Goal: Transaction & Acquisition: Download file/media

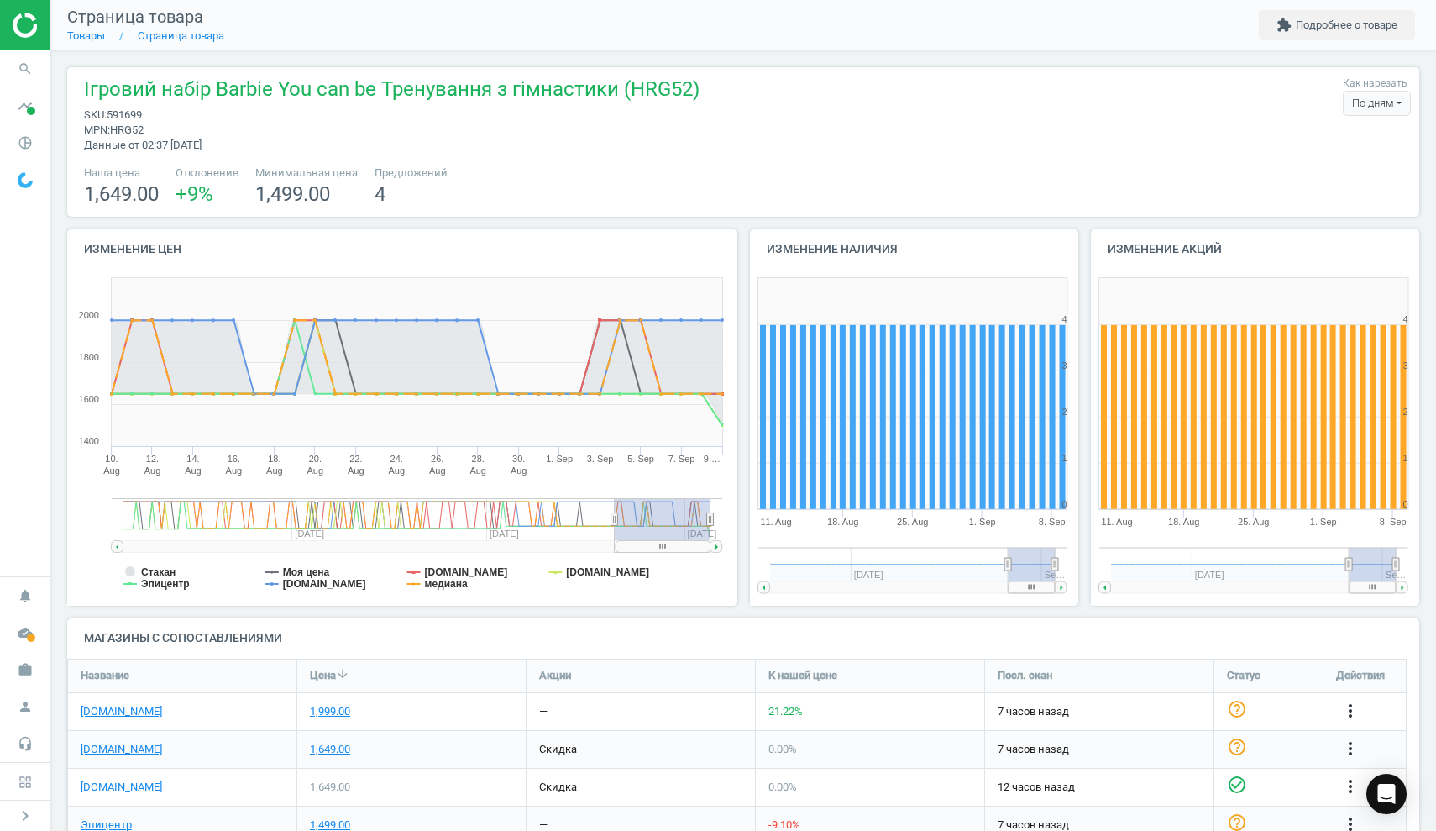
scroll to position [270, 1366]
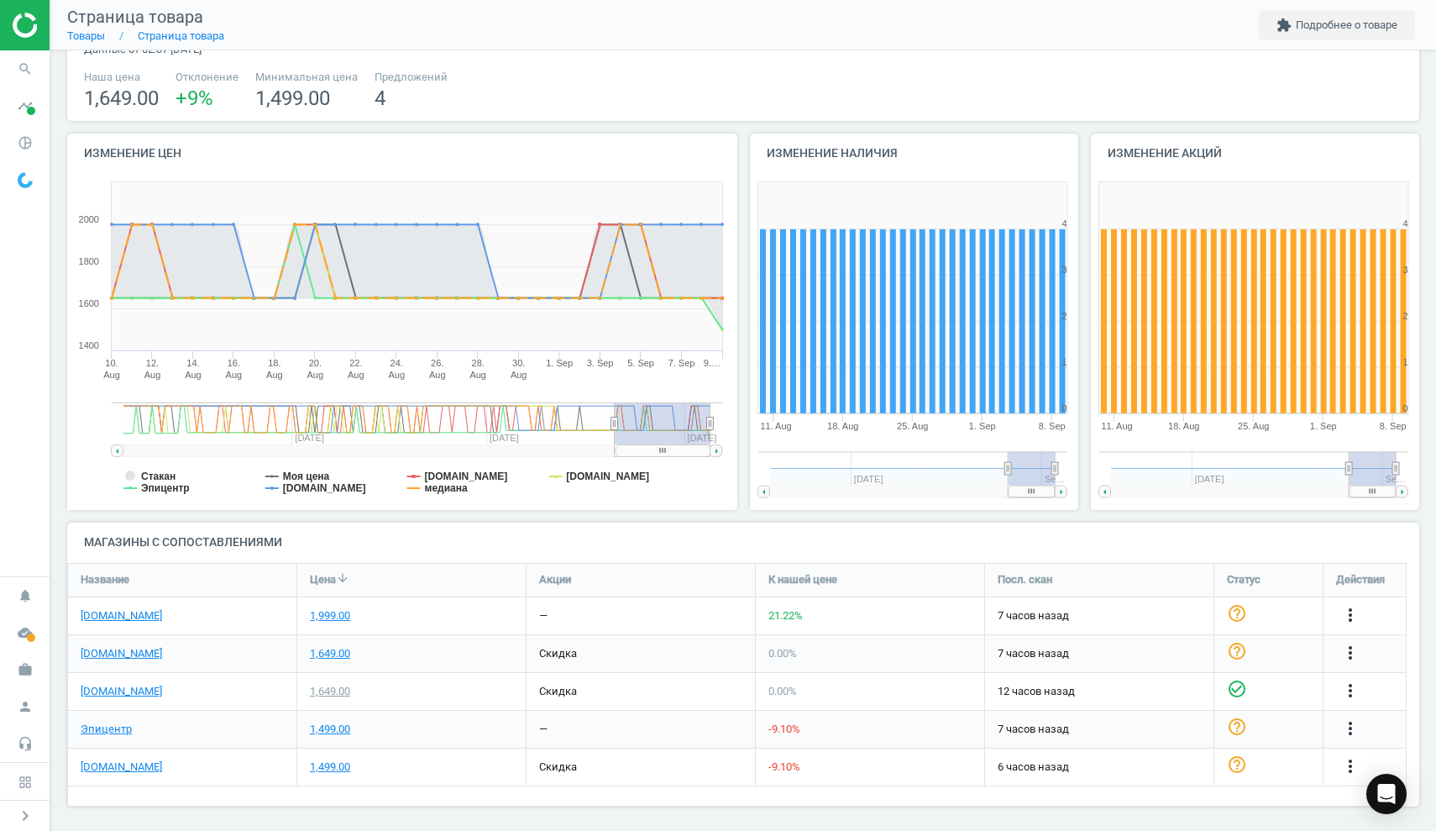
click at [18, 34] on img at bounding box center [72, 25] width 119 height 25
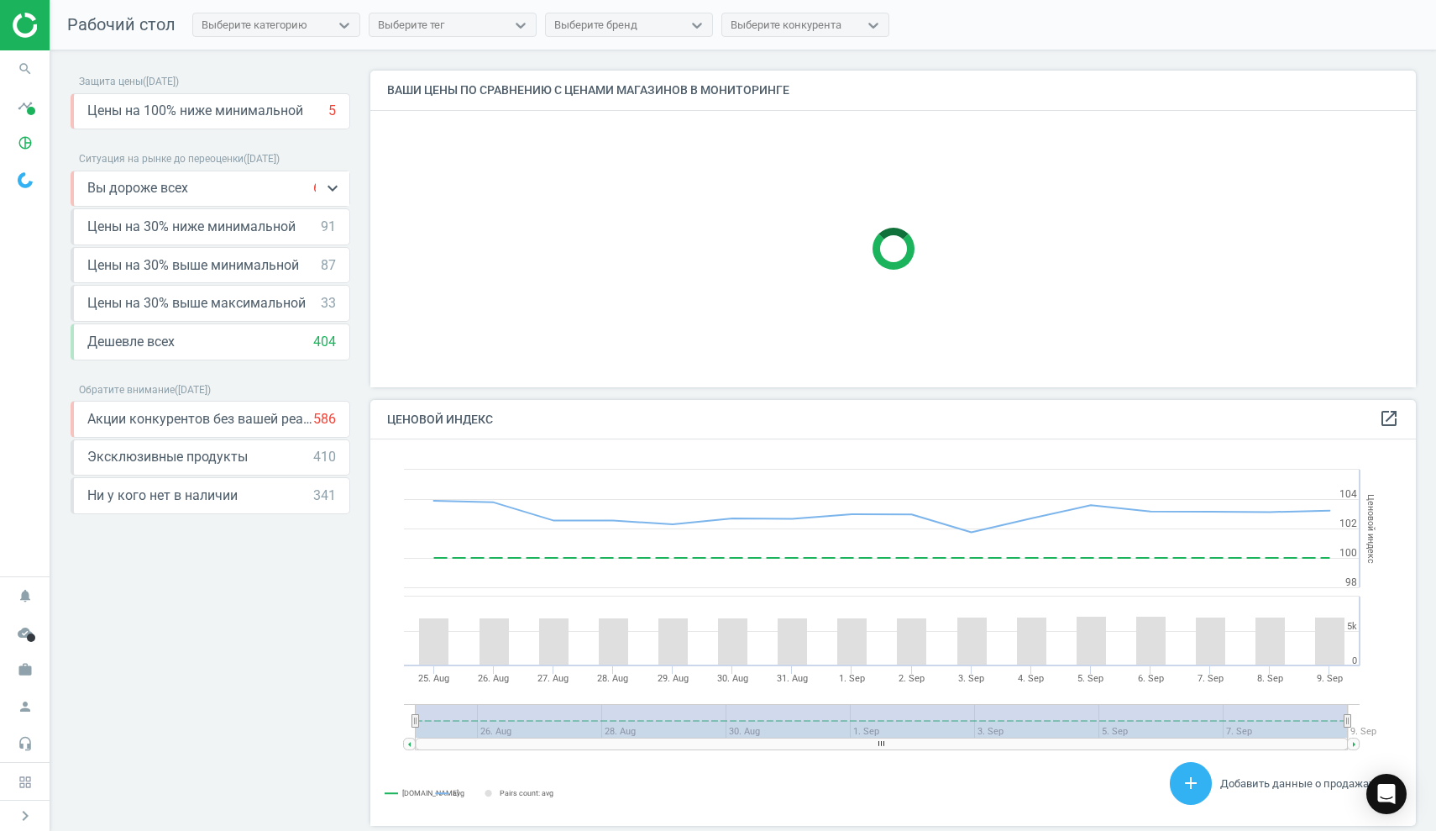
scroll to position [8, 8]
click at [26, 112] on icon "timeline" at bounding box center [25, 106] width 32 height 32
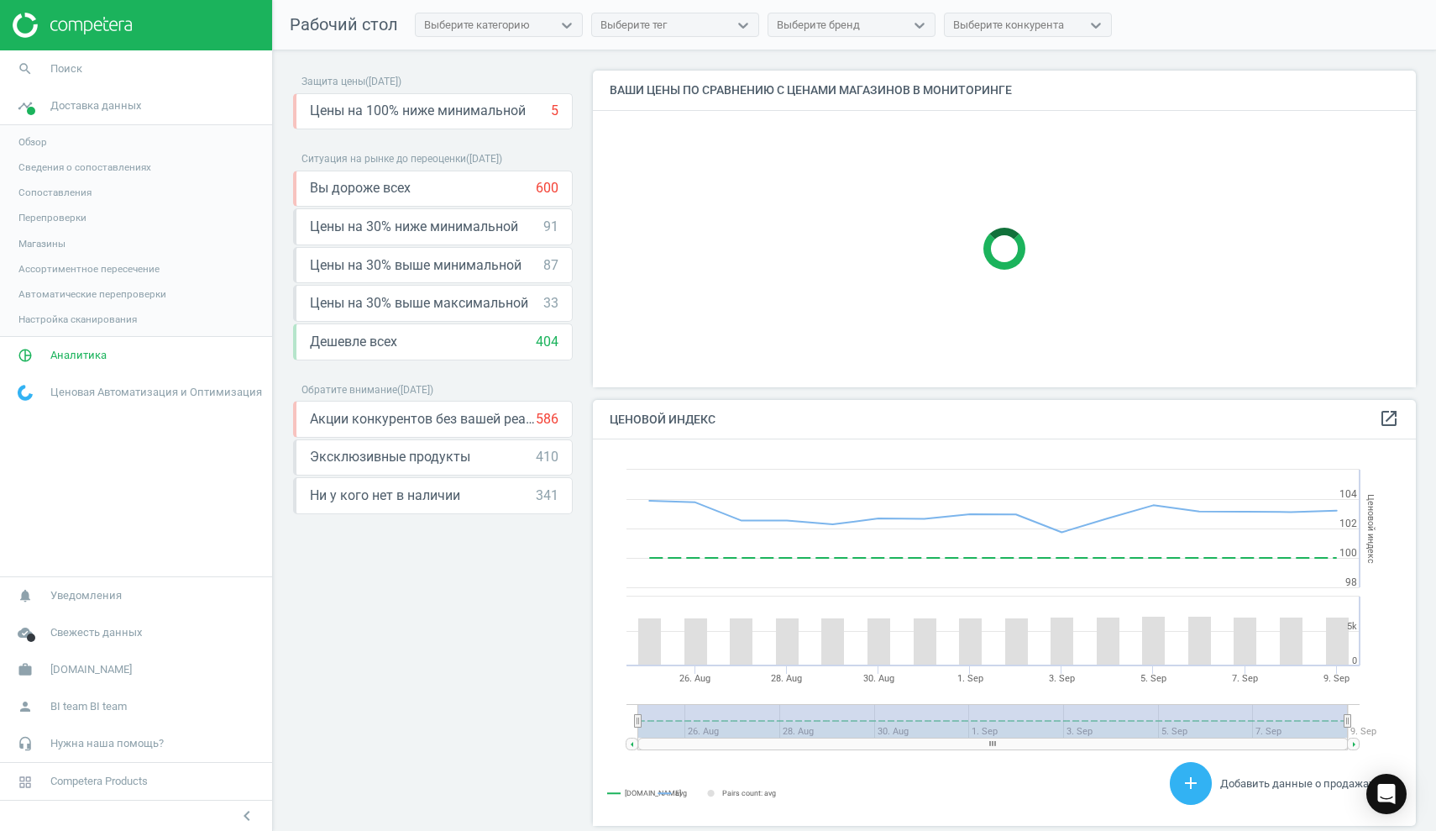
click at [56, 196] on span "Сопоставления" at bounding box center [54, 192] width 73 height 13
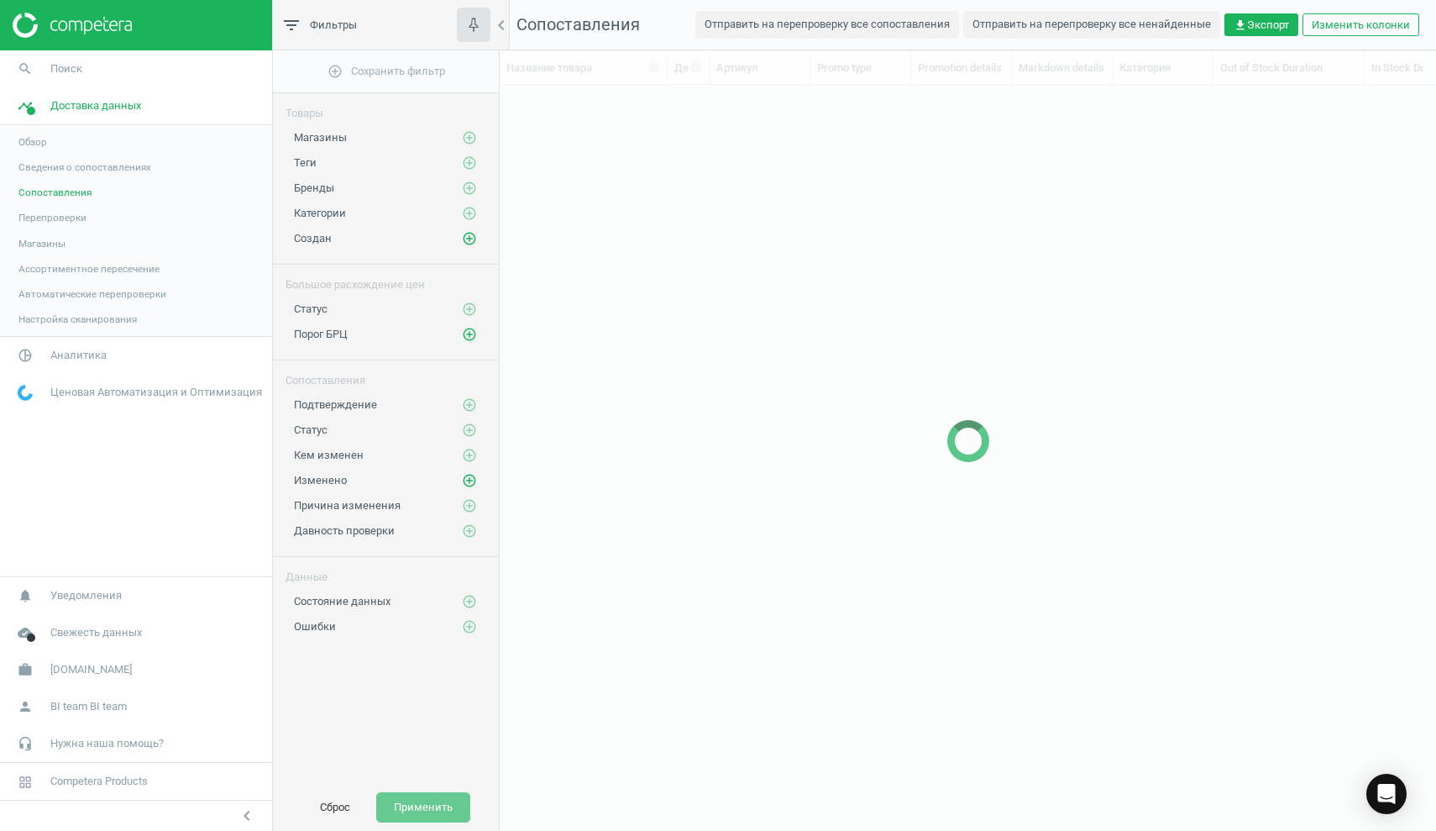
scroll to position [690, 924]
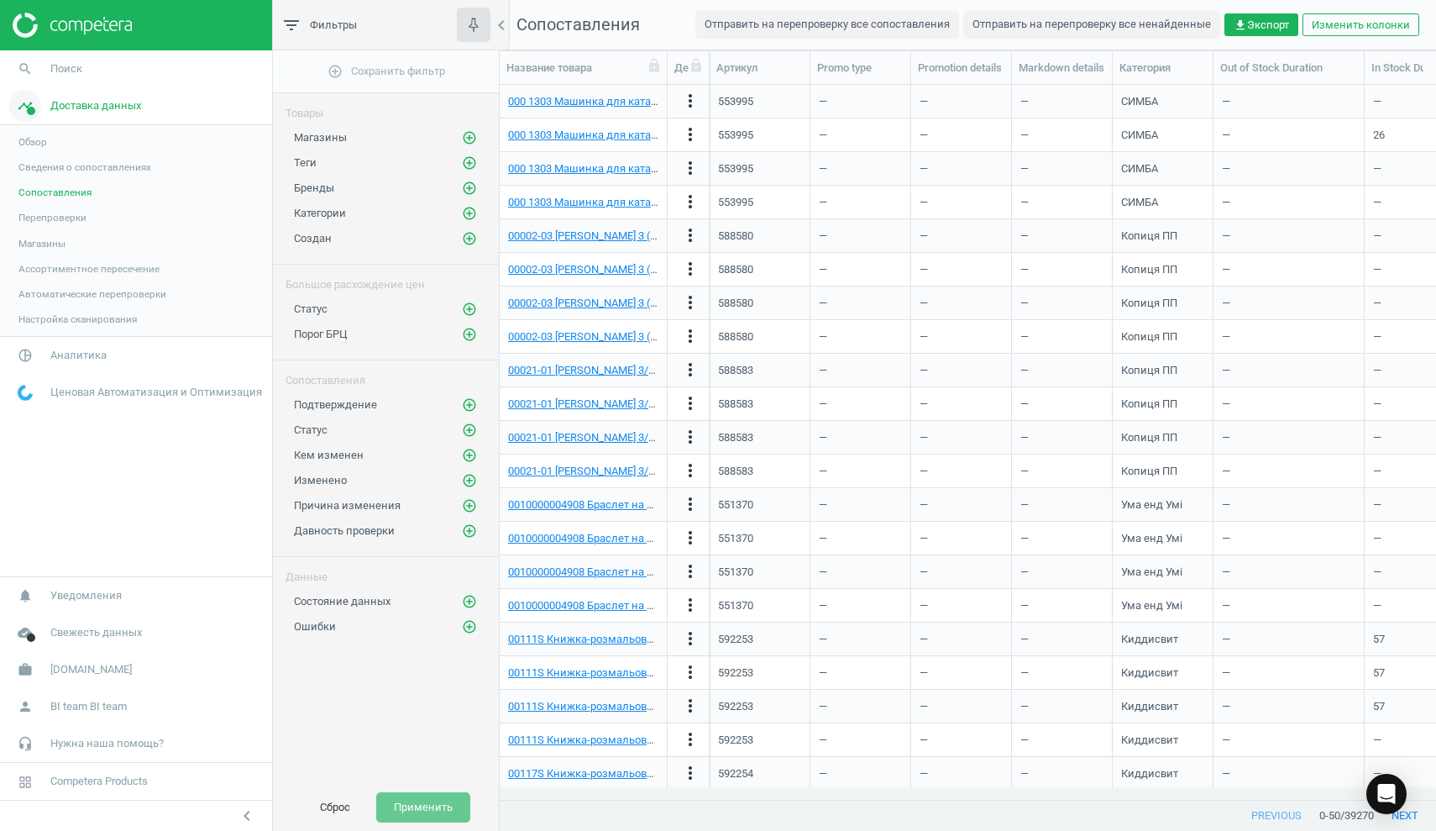
click at [32, 112] on span at bounding box center [31, 111] width 8 height 8
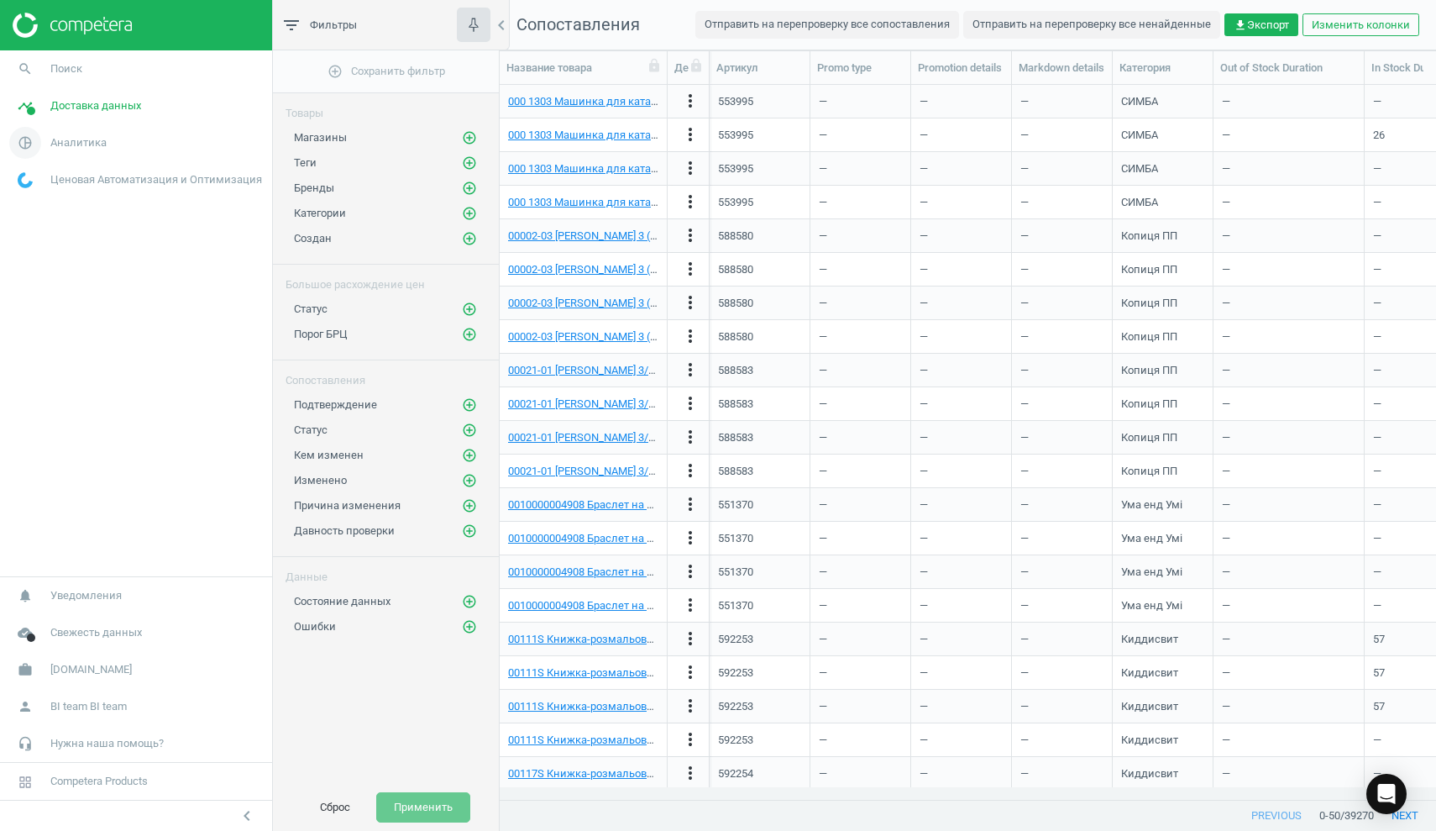
click at [55, 143] on span "Аналитика" at bounding box center [78, 142] width 56 height 15
click at [42, 201] on span "Товары" at bounding box center [35, 203] width 35 height 13
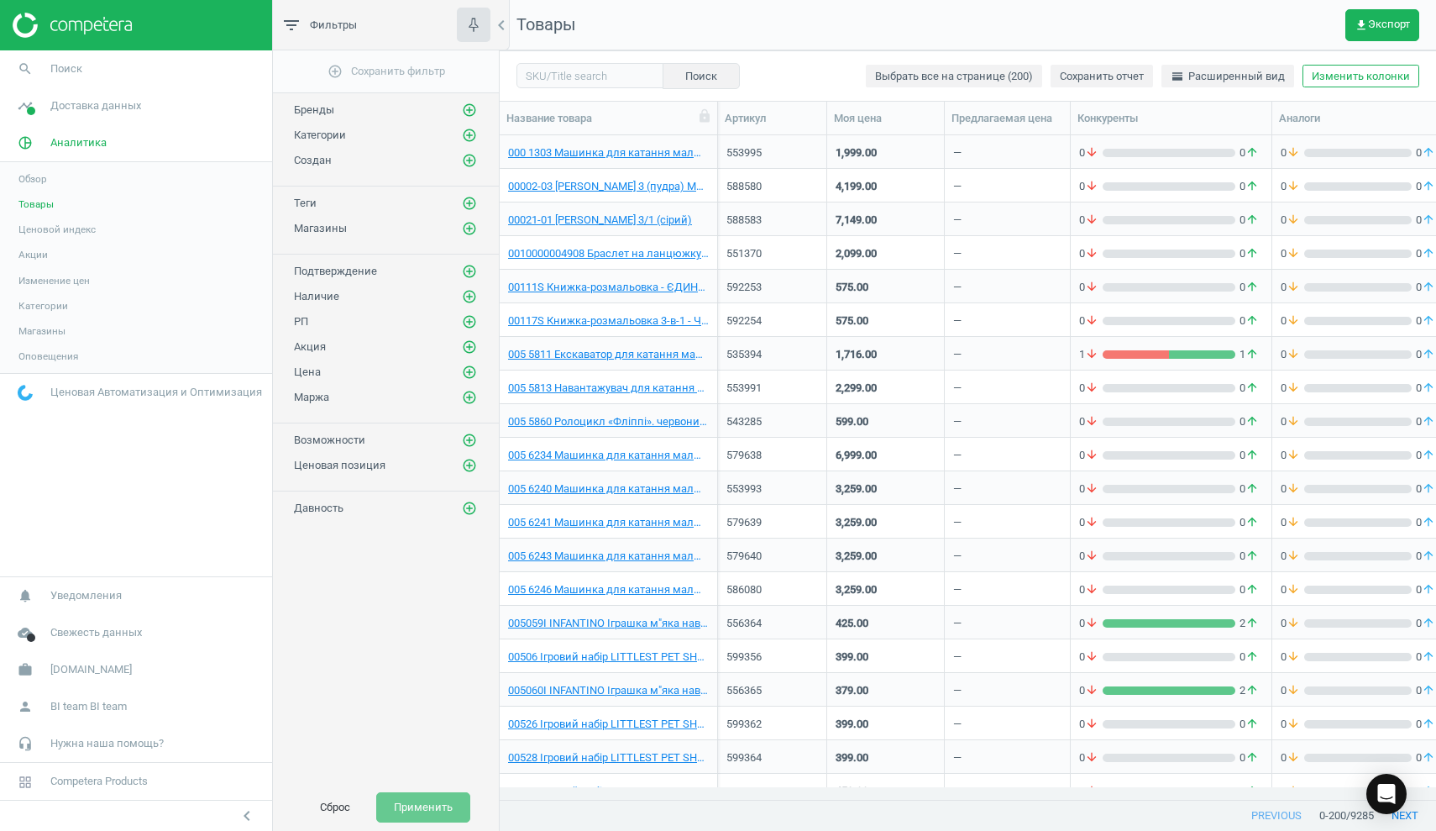
click at [87, 281] on span "Изменение цен" at bounding box center [53, 280] width 71 height 13
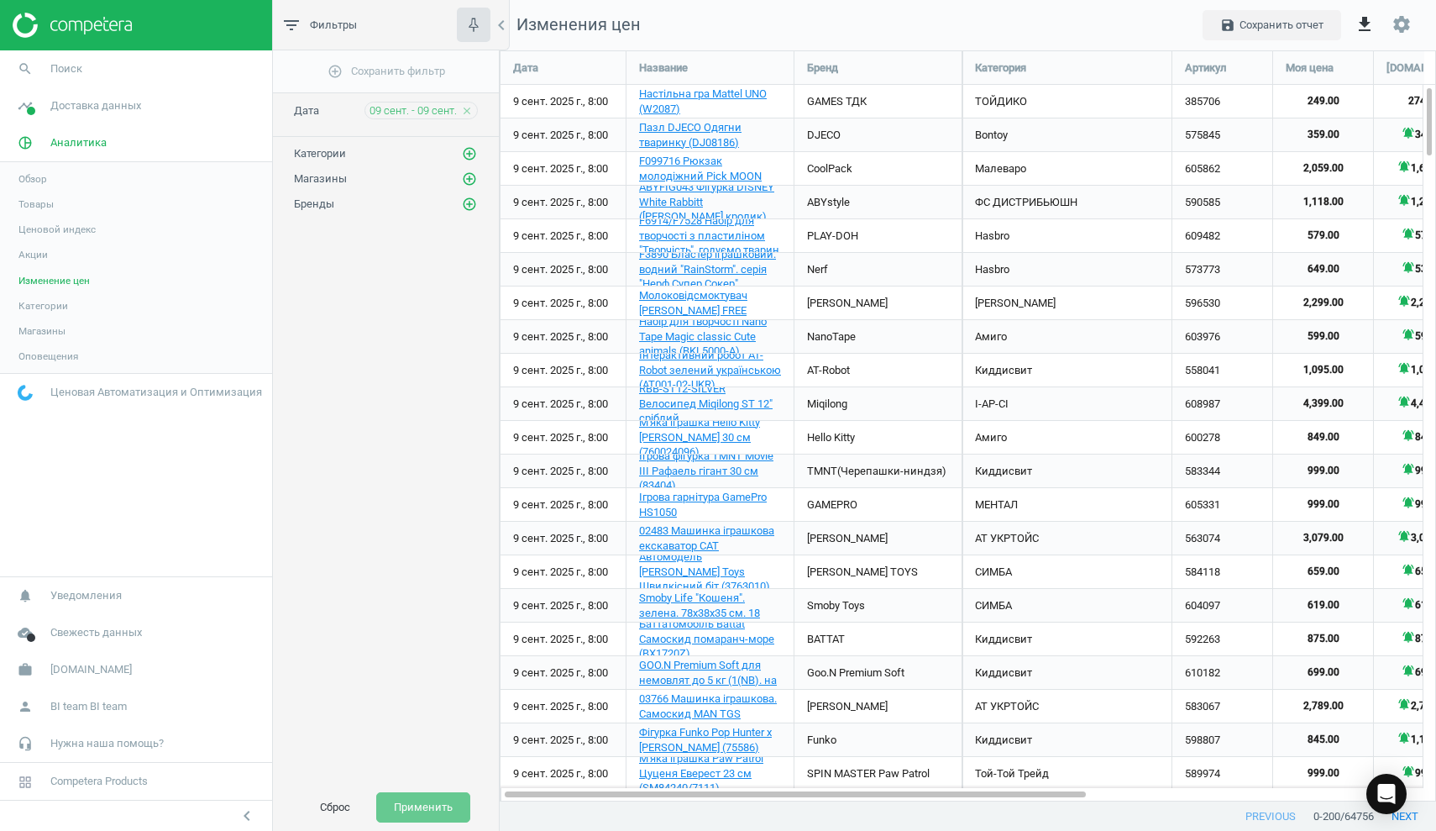
scroll to position [777, 963]
click at [81, 635] on span "Свежесть данных" at bounding box center [96, 632] width 92 height 15
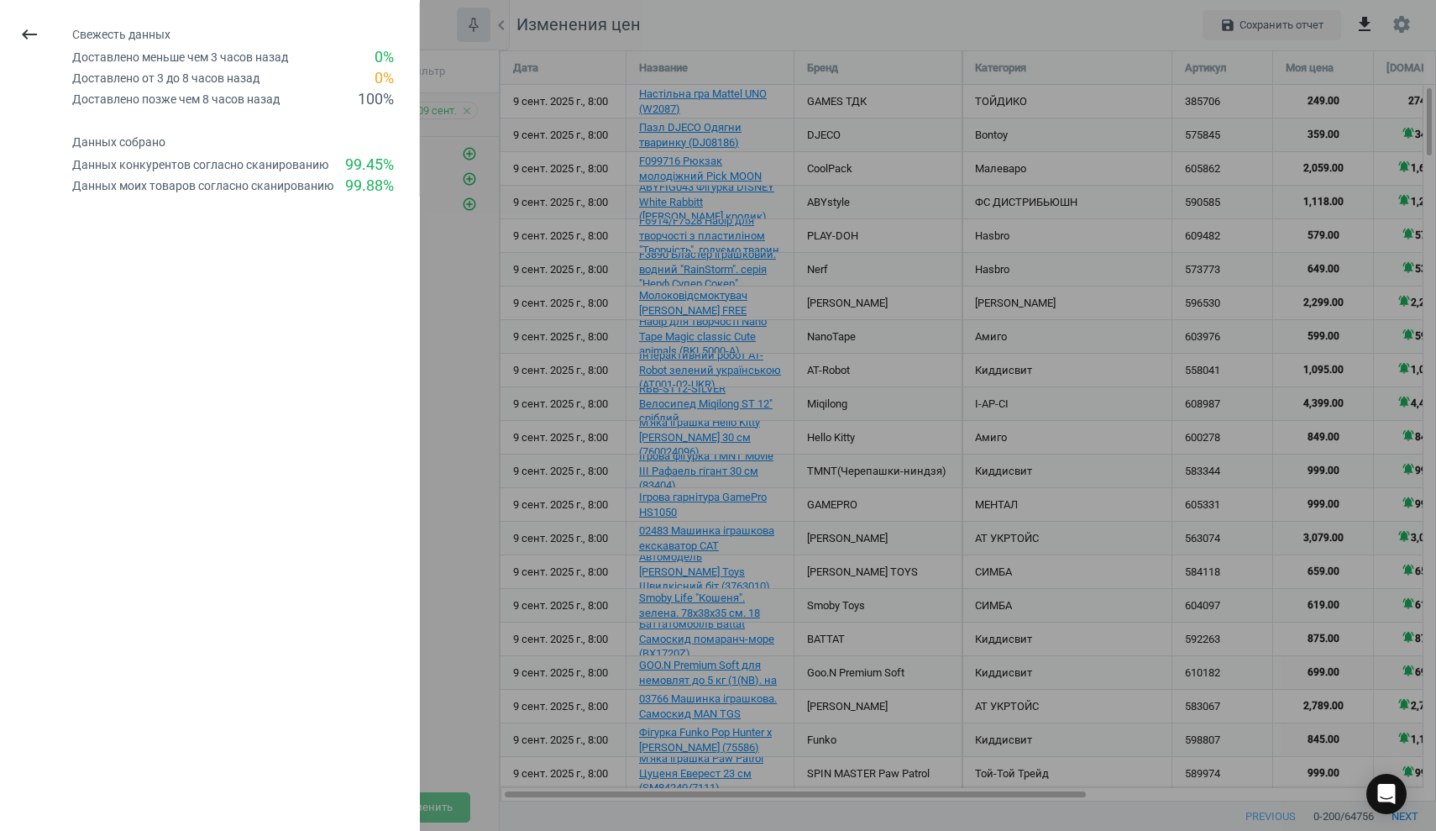
click at [277, 171] on div "Данных конкурентов согласно сканированию 99.45 %" at bounding box center [245, 165] width 347 height 21
click at [21, 29] on icon "keyboard_backspace" at bounding box center [29, 34] width 20 height 20
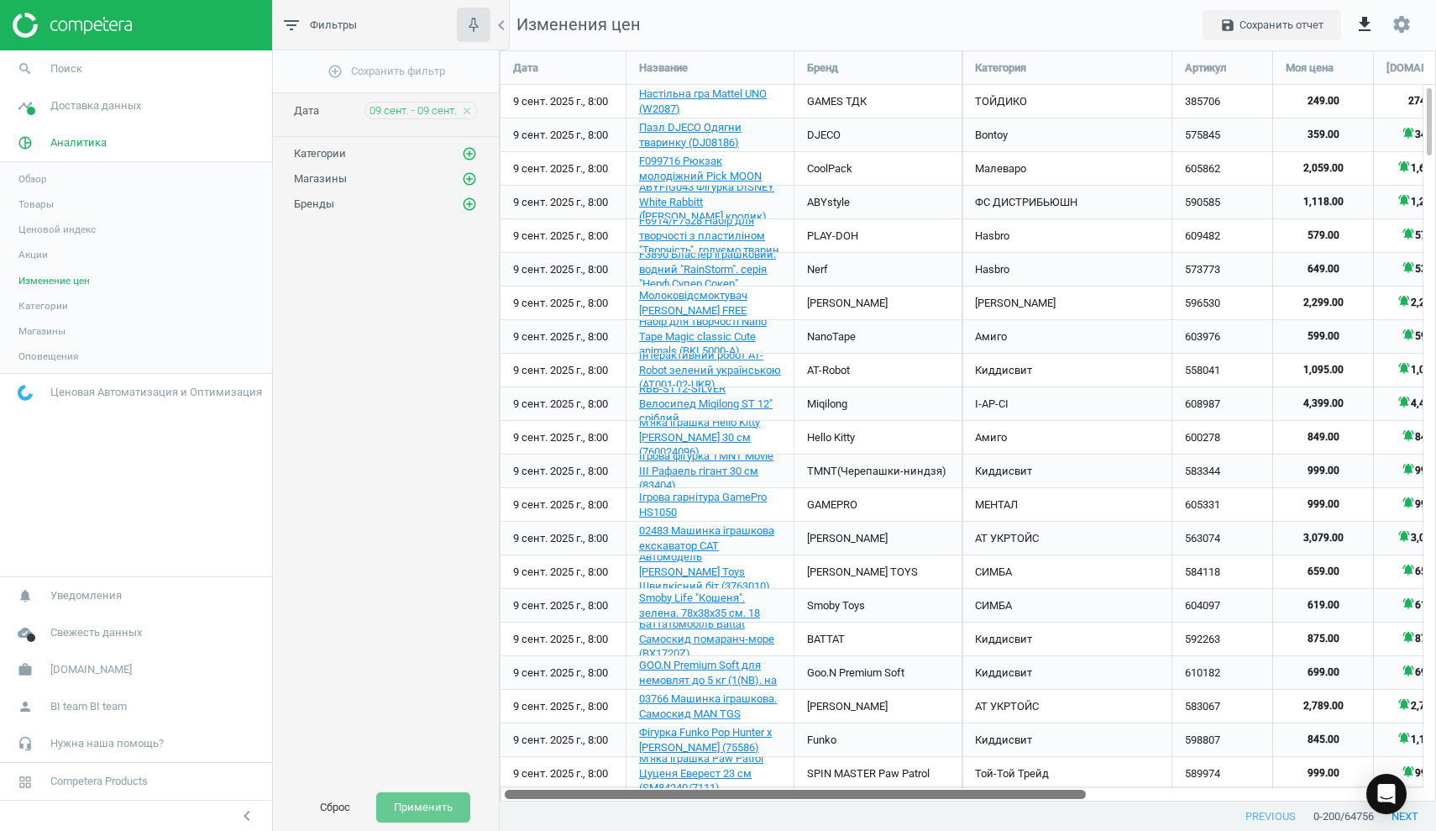
drag, startPoint x: 549, startPoint y: 796, endPoint x: 482, endPoint y: 781, distance: 68.9
click at [482, 781] on div "filter_list Фильтры chevron_left add_circle_outline Сохранить фильтр Дата 09 се…" at bounding box center [854, 415] width 1163 height 831
drag, startPoint x: 1031, startPoint y: 794, endPoint x: 816, endPoint y: 763, distance: 217.3
click at [817, 764] on div "Дата Название Бренд Категория Артикул Моя цена rozetka.com.ua antoshka.ua Эпице…" at bounding box center [968, 425] width 937 height 751
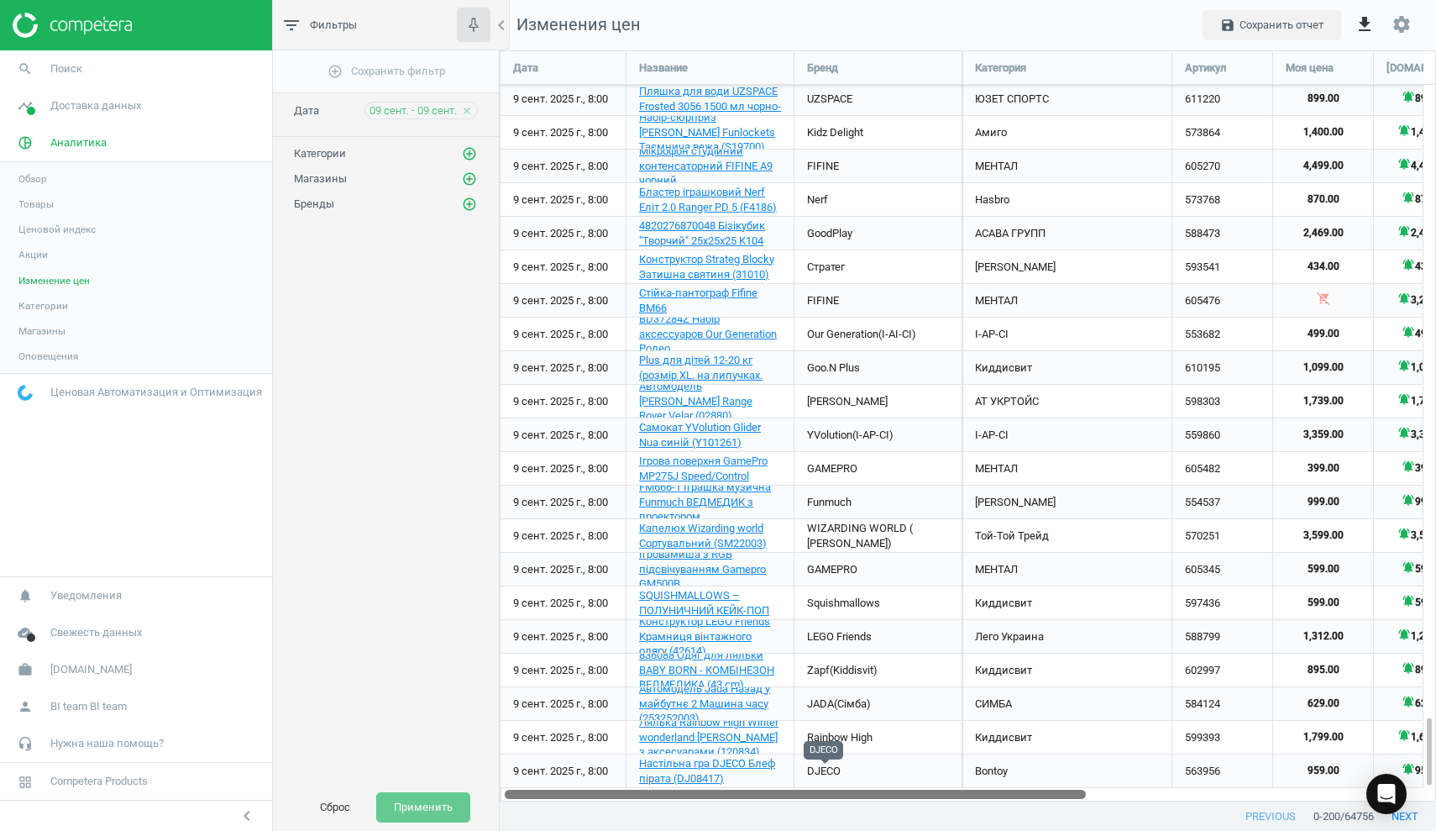
drag, startPoint x: 900, startPoint y: 797, endPoint x: 823, endPoint y: 772, distance: 80.5
click at [823, 772] on div "Дата Название Бренд Категория Артикул Моя цена rozetka.com.ua antoshka.ua Эпице…" at bounding box center [968, 425] width 937 height 751
click at [1307, 29] on button "save Сохранить отчет" at bounding box center [1272, 25] width 139 height 30
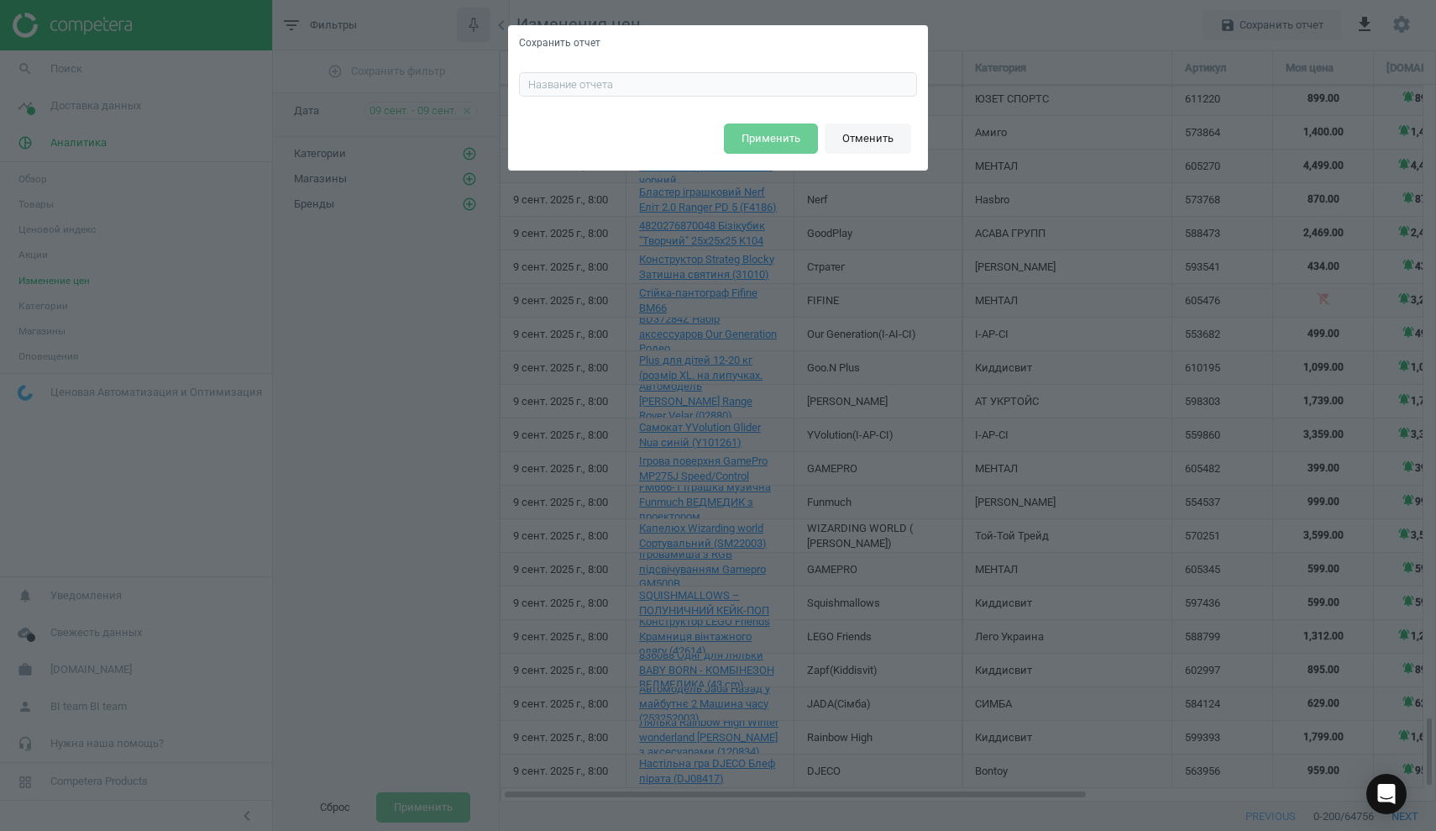
click at [869, 135] on button "Отменить" at bounding box center [868, 138] width 87 height 30
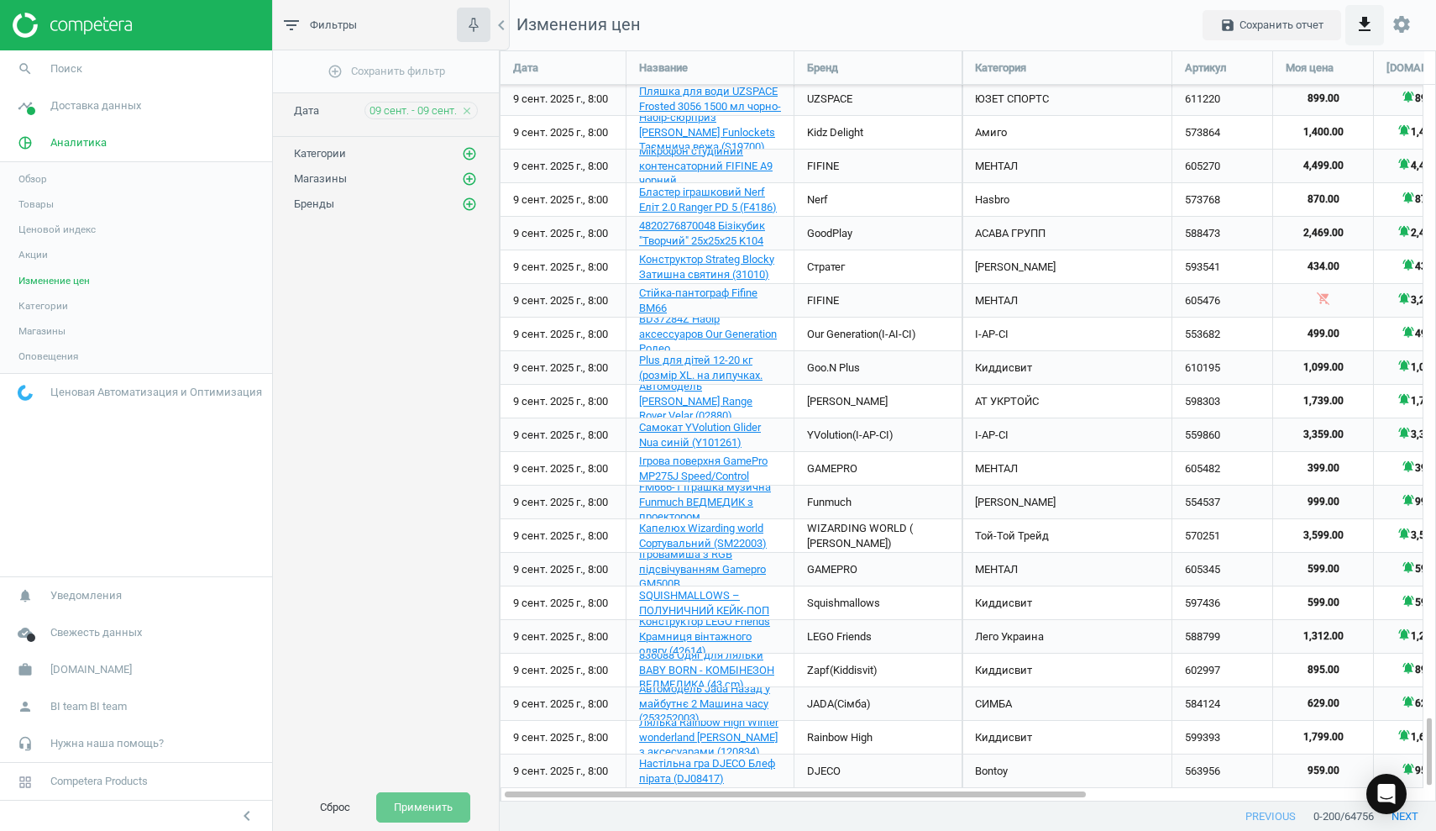
click at [1368, 27] on icon "get_app" at bounding box center [1365, 24] width 20 height 20
click at [1202, 104] on button "insert_drive_file Развернутый отчет (Excel)" at bounding box center [1237, 99] width 292 height 32
click at [56, 25] on img at bounding box center [72, 25] width 119 height 25
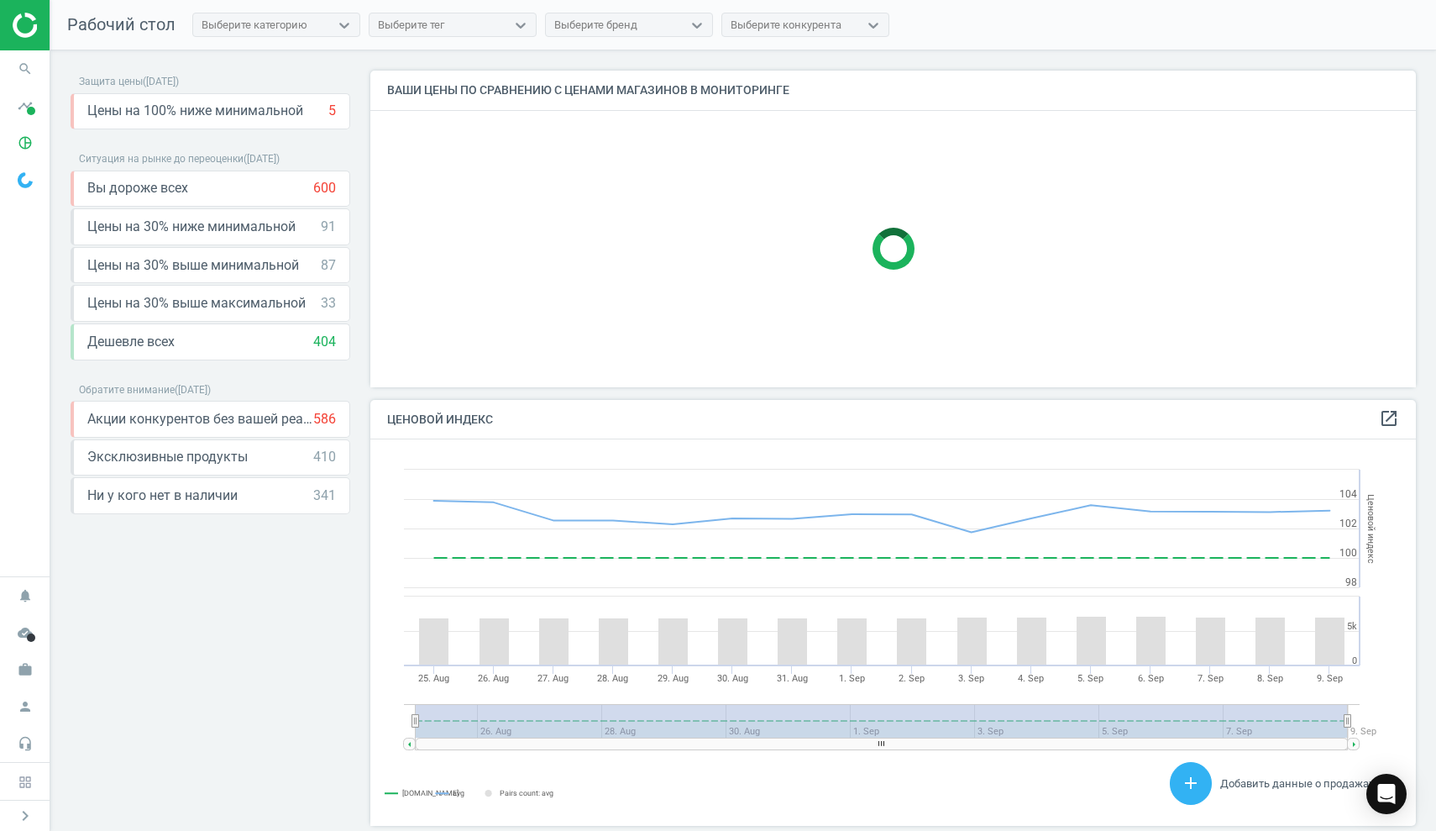
scroll to position [412, 1059]
